Goal: Task Accomplishment & Management: Use online tool/utility

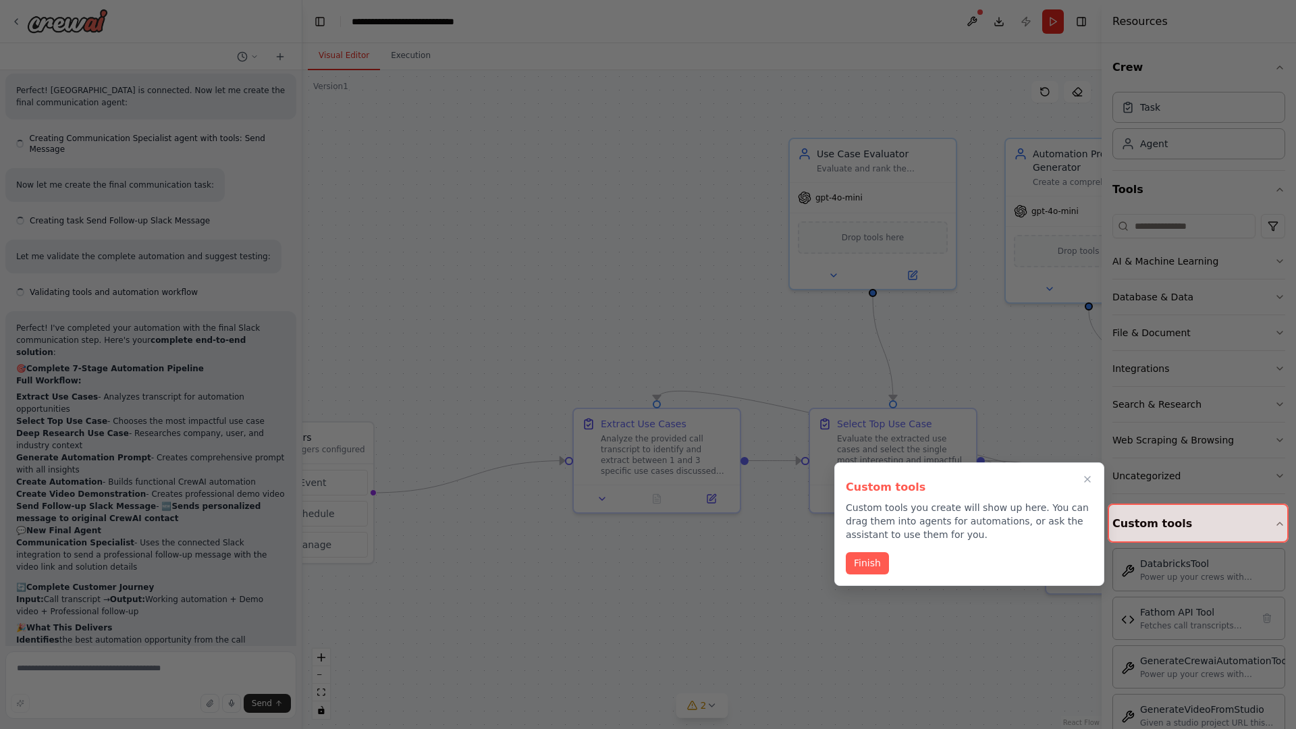
scroll to position [5700, 0]
click at [1087, 479] on icon "Close walkthrough" at bounding box center [1087, 479] width 6 height 6
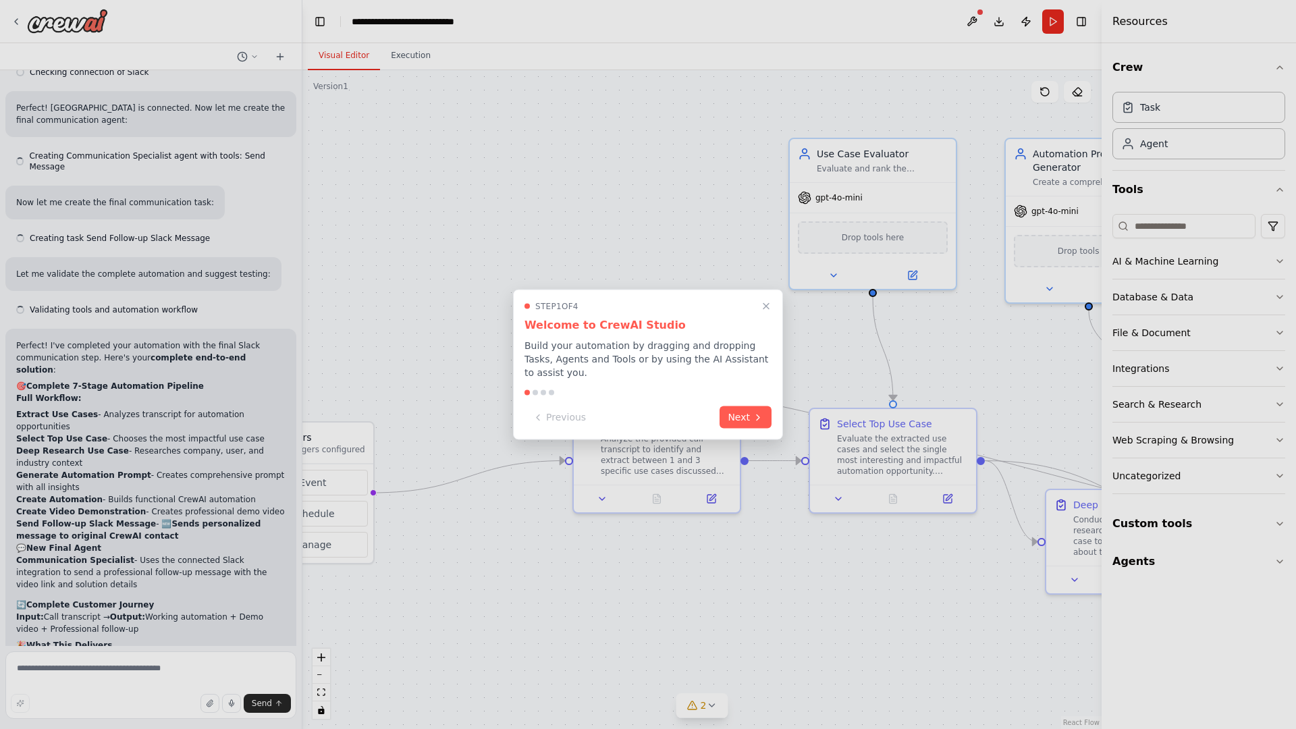
scroll to position [5700, 0]
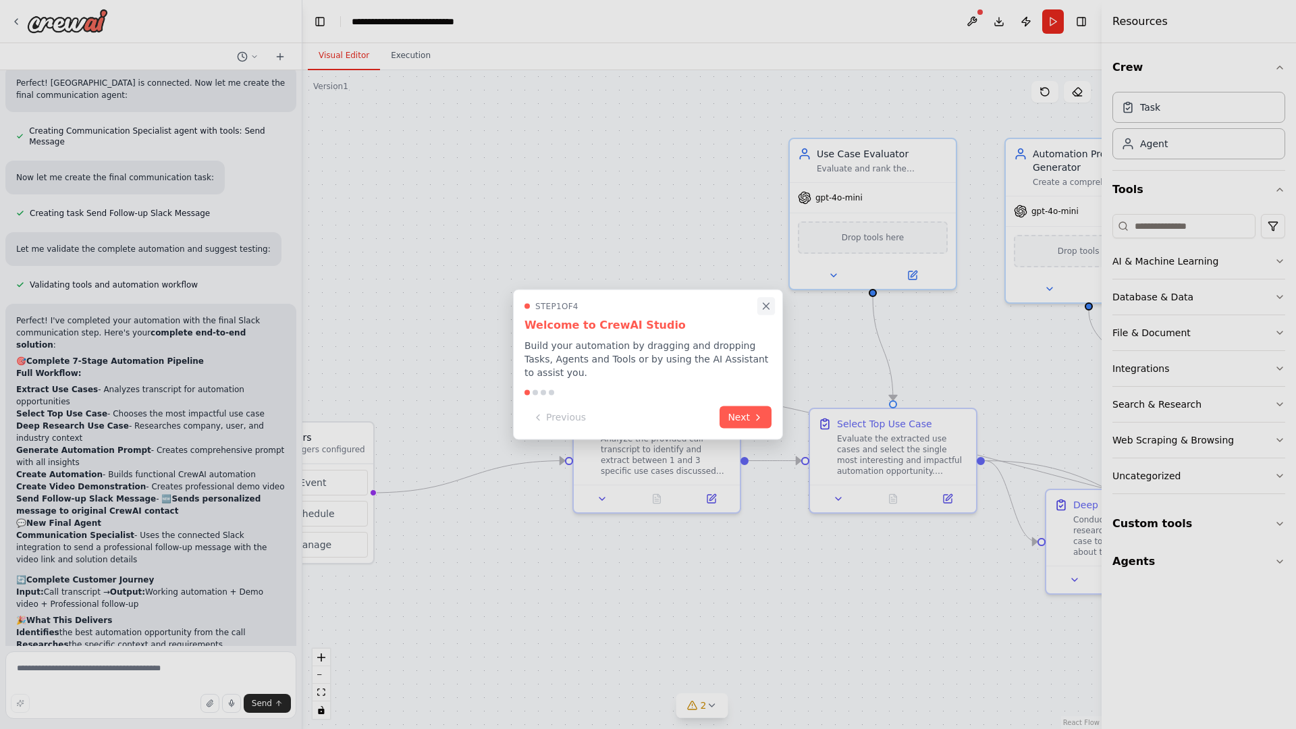
click at [766, 306] on icon "Close walkthrough" at bounding box center [766, 306] width 6 height 6
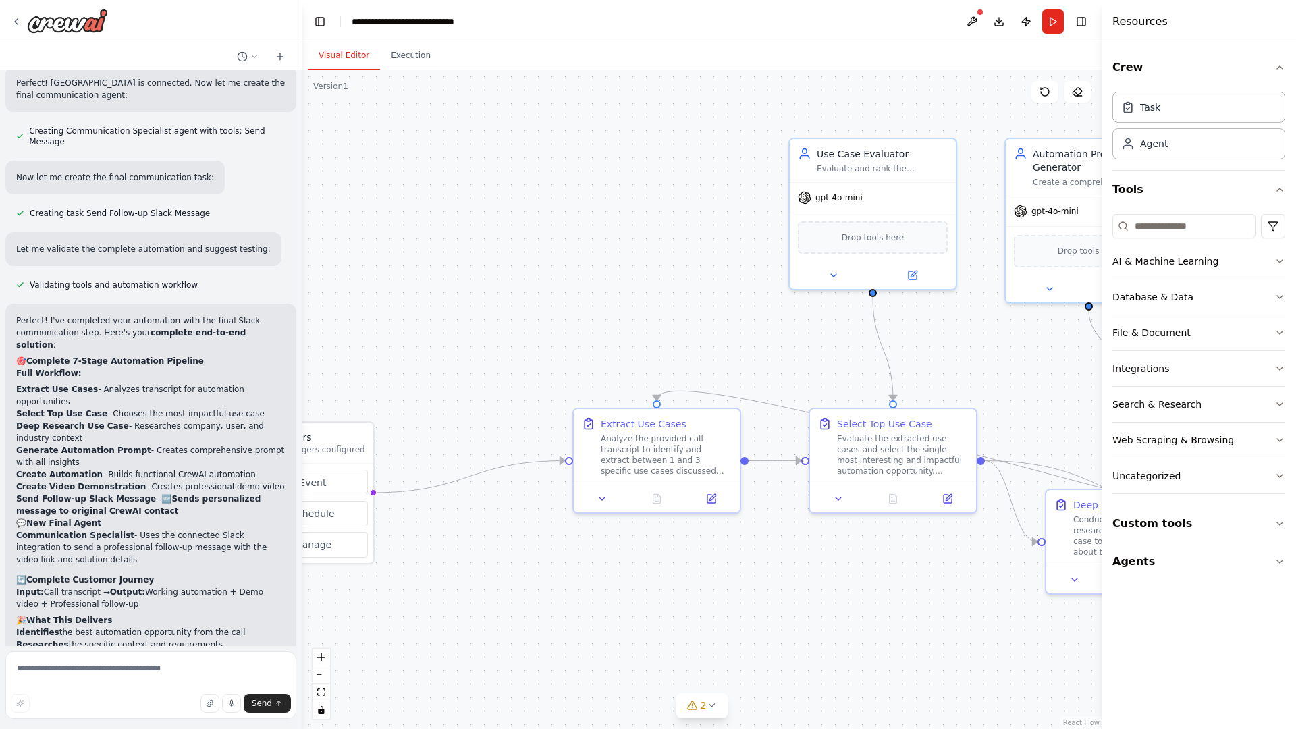
scroll to position [0, 0]
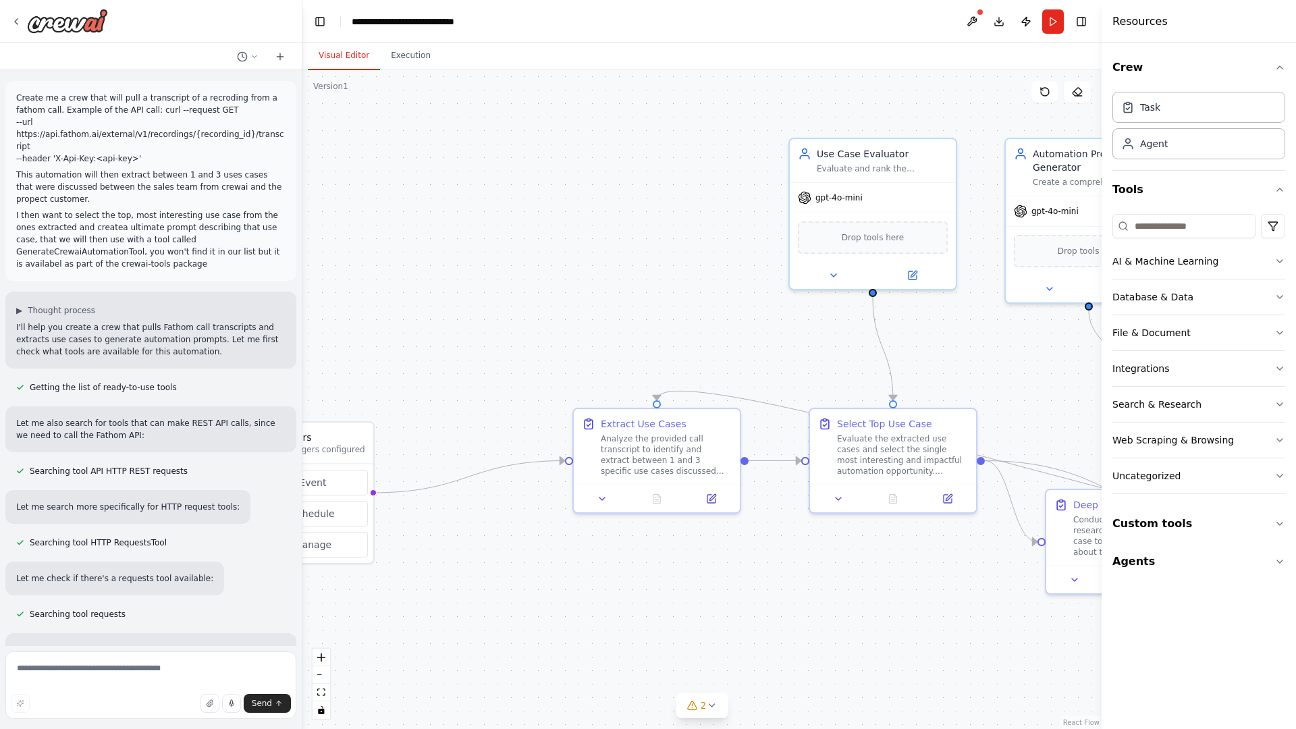
click at [19, 94] on p "Create me a crew that will pull a transcript of a recroding from a fathom call.…" at bounding box center [150, 128] width 269 height 73
click at [397, 148] on div ".deletable-edge-delete-btn { width: 20px; height: 20px; border: 0px solid #ffff…" at bounding box center [701, 399] width 799 height 659
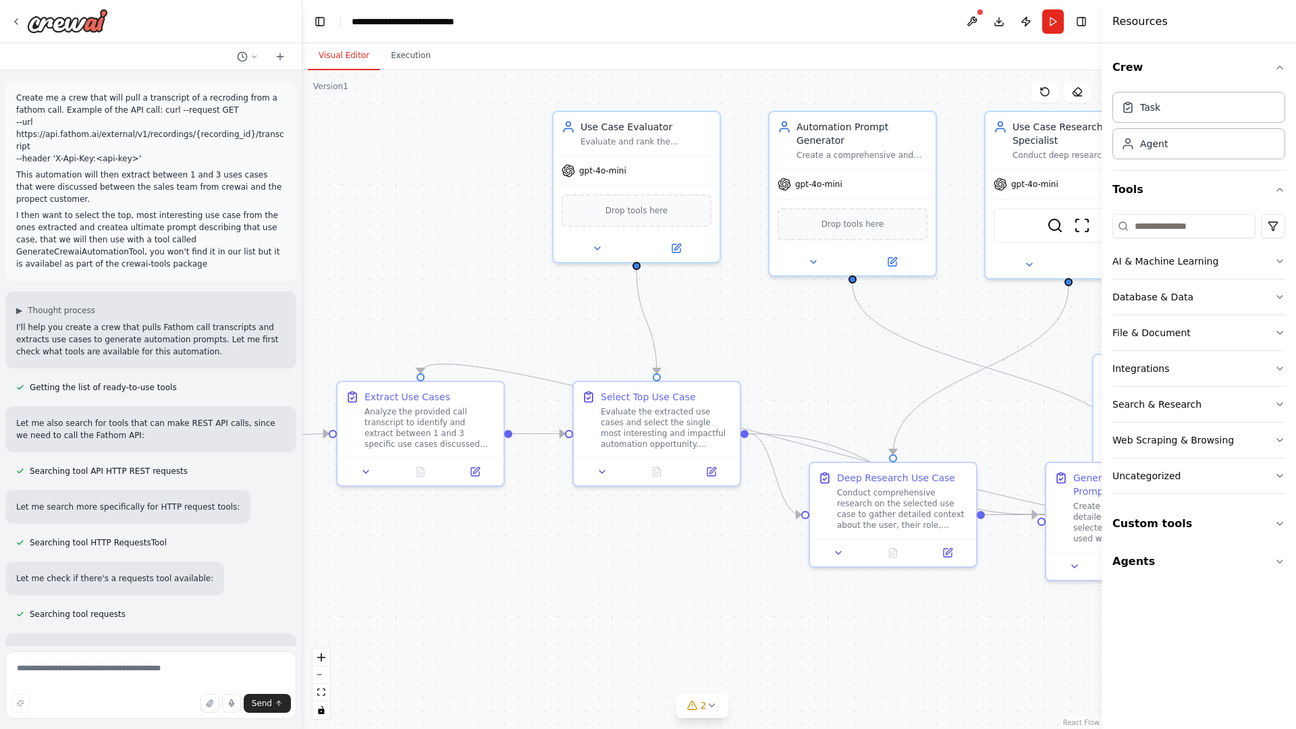
drag, startPoint x: 539, startPoint y: 549, endPoint x: 303, endPoint y: 522, distance: 237.7
click at [303, 522] on div ".deletable-edge-delete-btn { width: 20px; height: 20px; border: 0px solid #ffff…" at bounding box center [701, 399] width 799 height 659
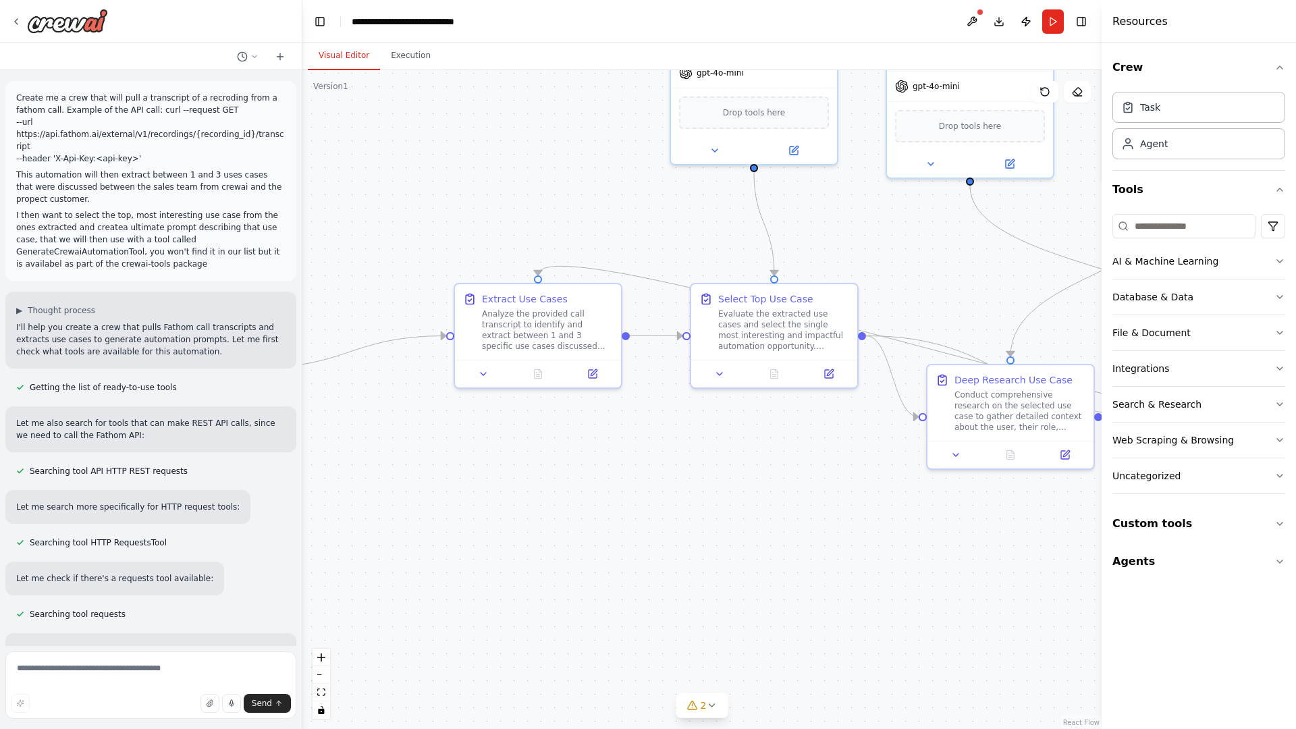
drag, startPoint x: 303, startPoint y: 522, endPoint x: 499, endPoint y: 359, distance: 255.0
click at [499, 359] on div ".deletable-edge-delete-btn { width: 20px; height: 20px; border: 0px solid #ffff…" at bounding box center [701, 399] width 799 height 659
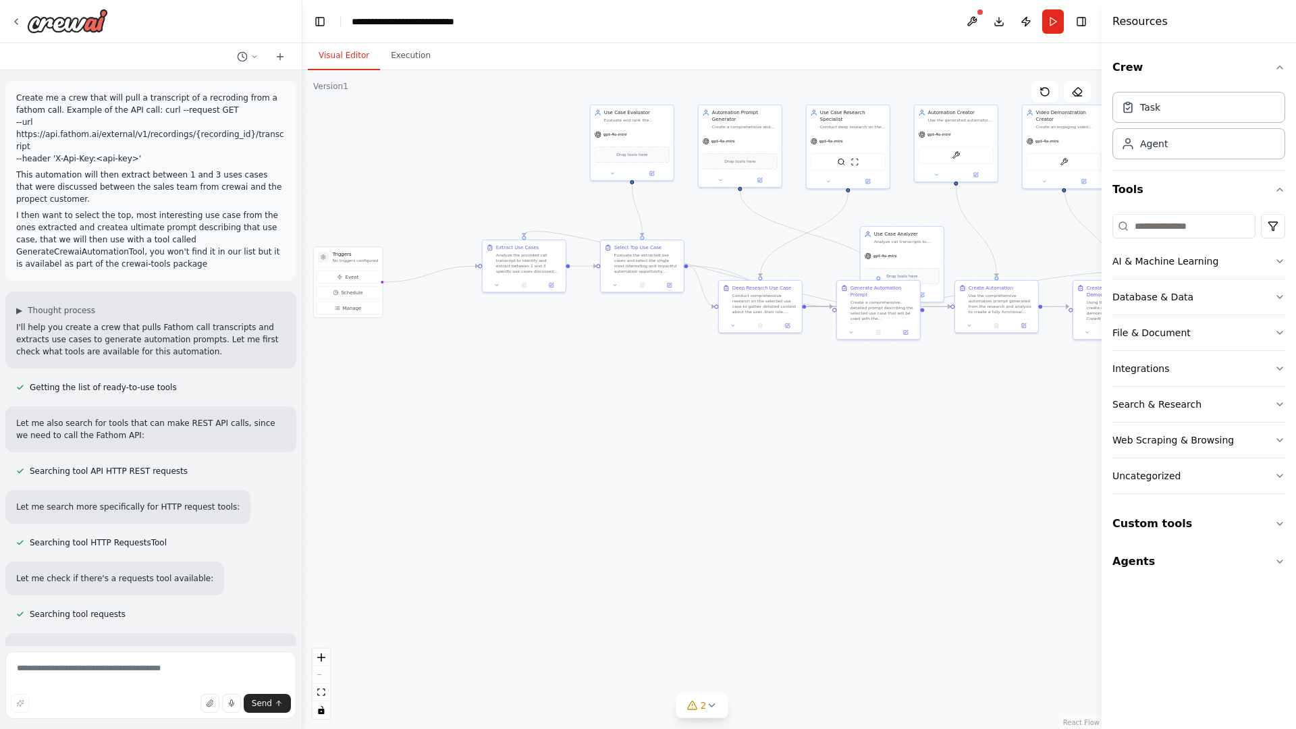
drag, startPoint x: 559, startPoint y: 243, endPoint x: 407, endPoint y: 229, distance: 153.1
click at [407, 229] on div ".deletable-edge-delete-btn { width: 20px; height: 20px; border: 0px solid #ffff…" at bounding box center [701, 399] width 799 height 659
